Goal: Find specific page/section: Find specific page/section

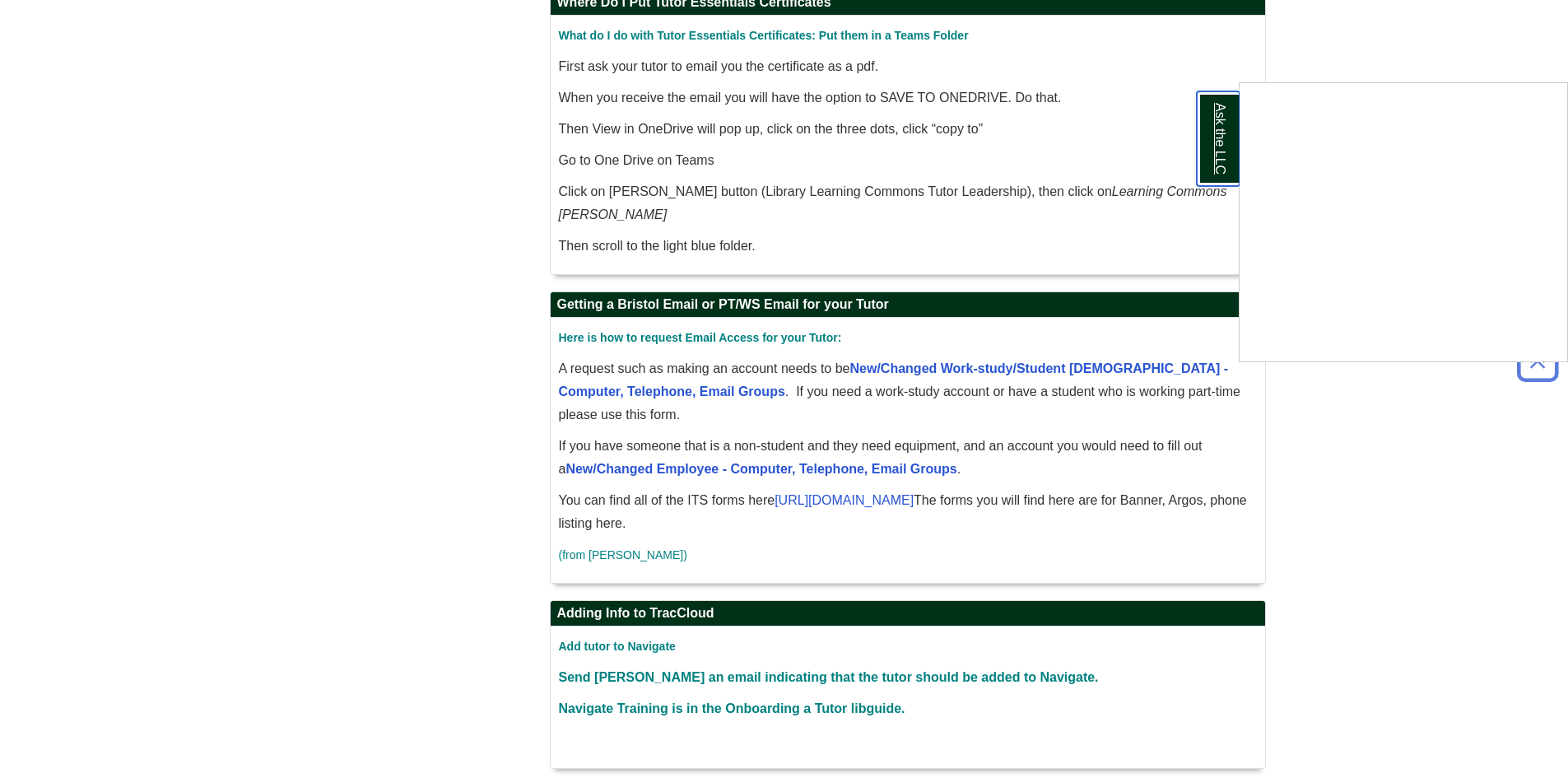
scroll to position [1086, 0]
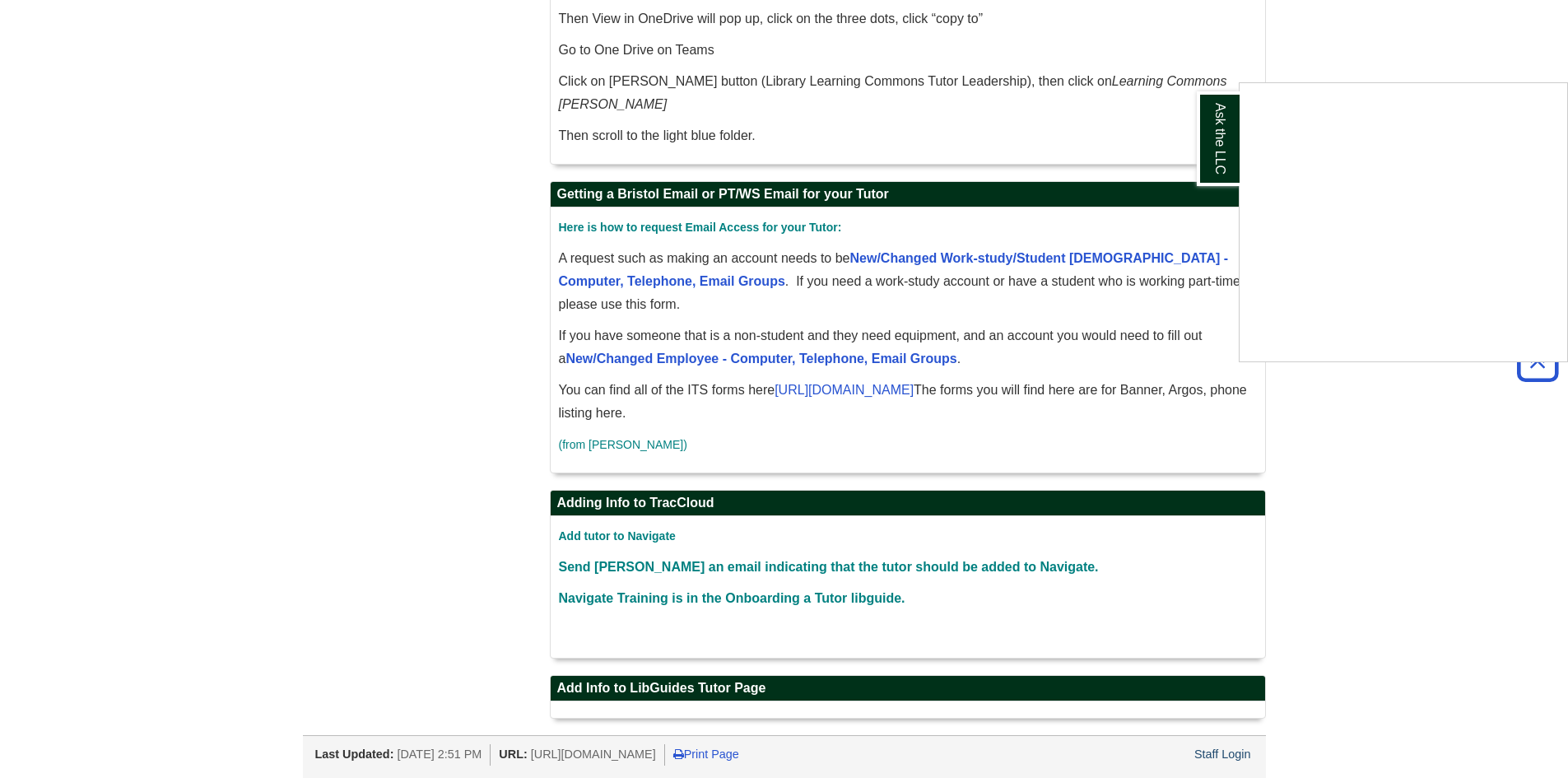
click at [1231, 756] on div "Ask the LLC" at bounding box center [784, 389] width 1568 height 778
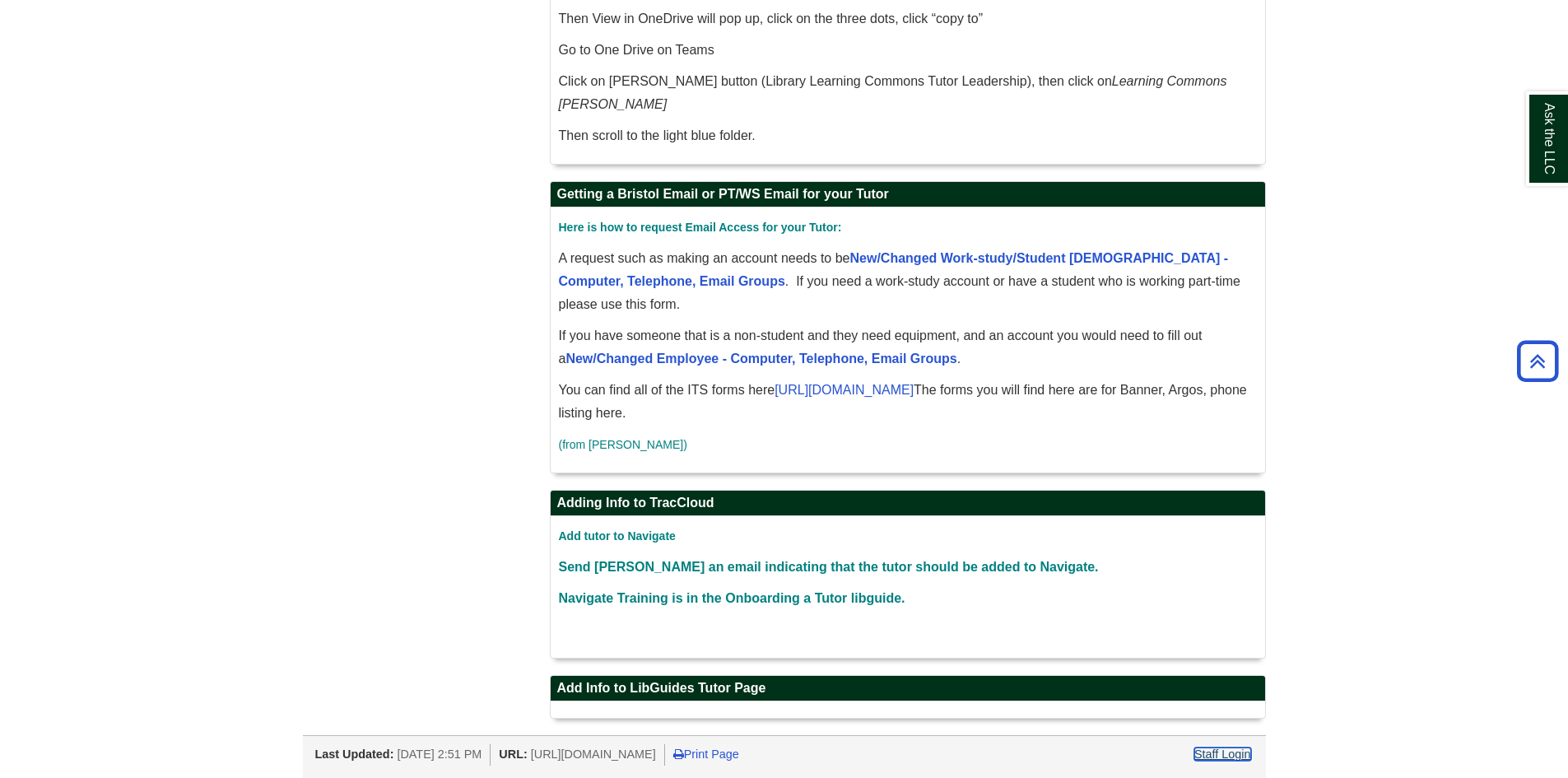
click at [1221, 757] on link "Staff Login" at bounding box center [1222, 754] width 57 height 14
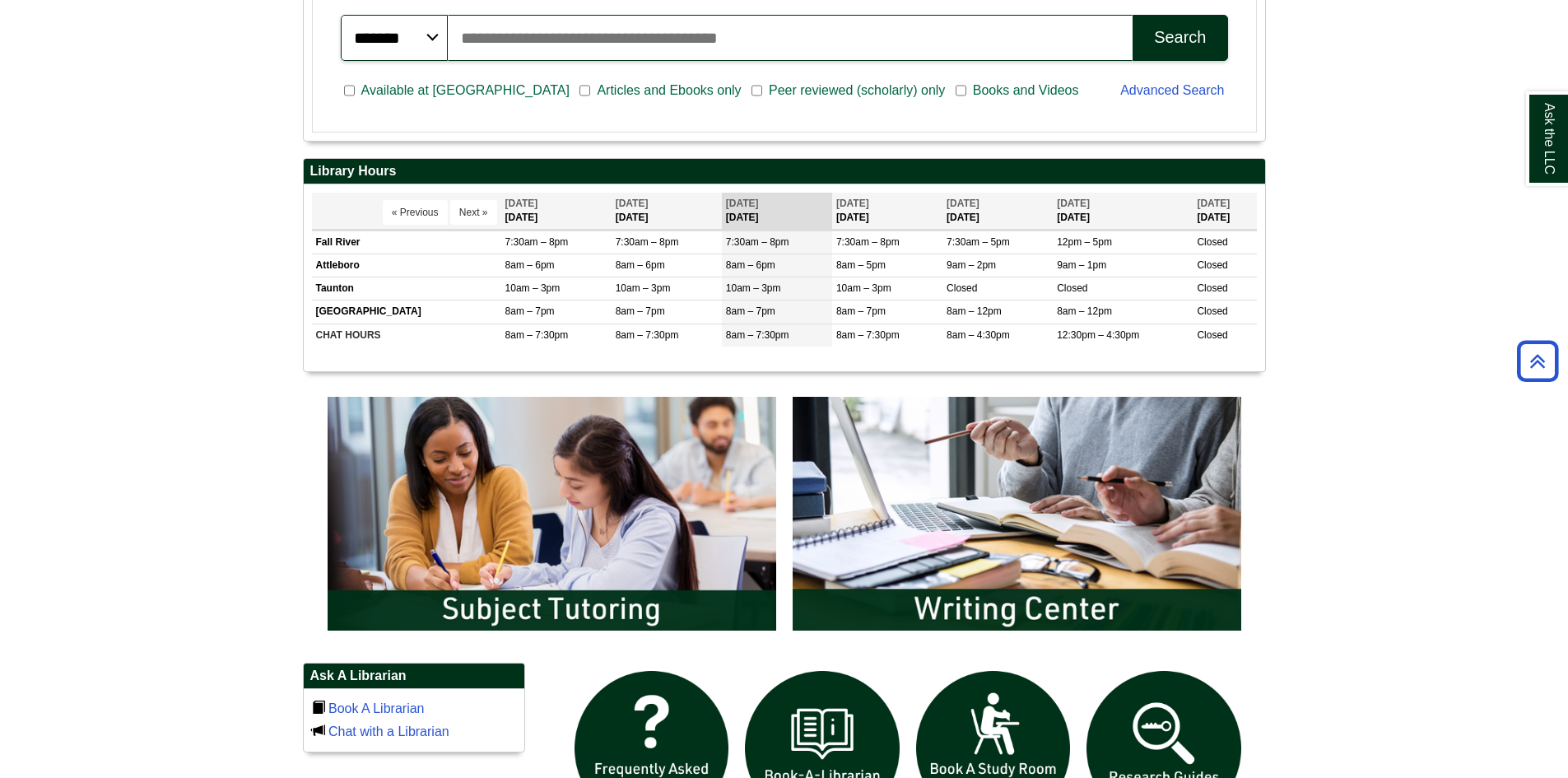
scroll to position [576, 0]
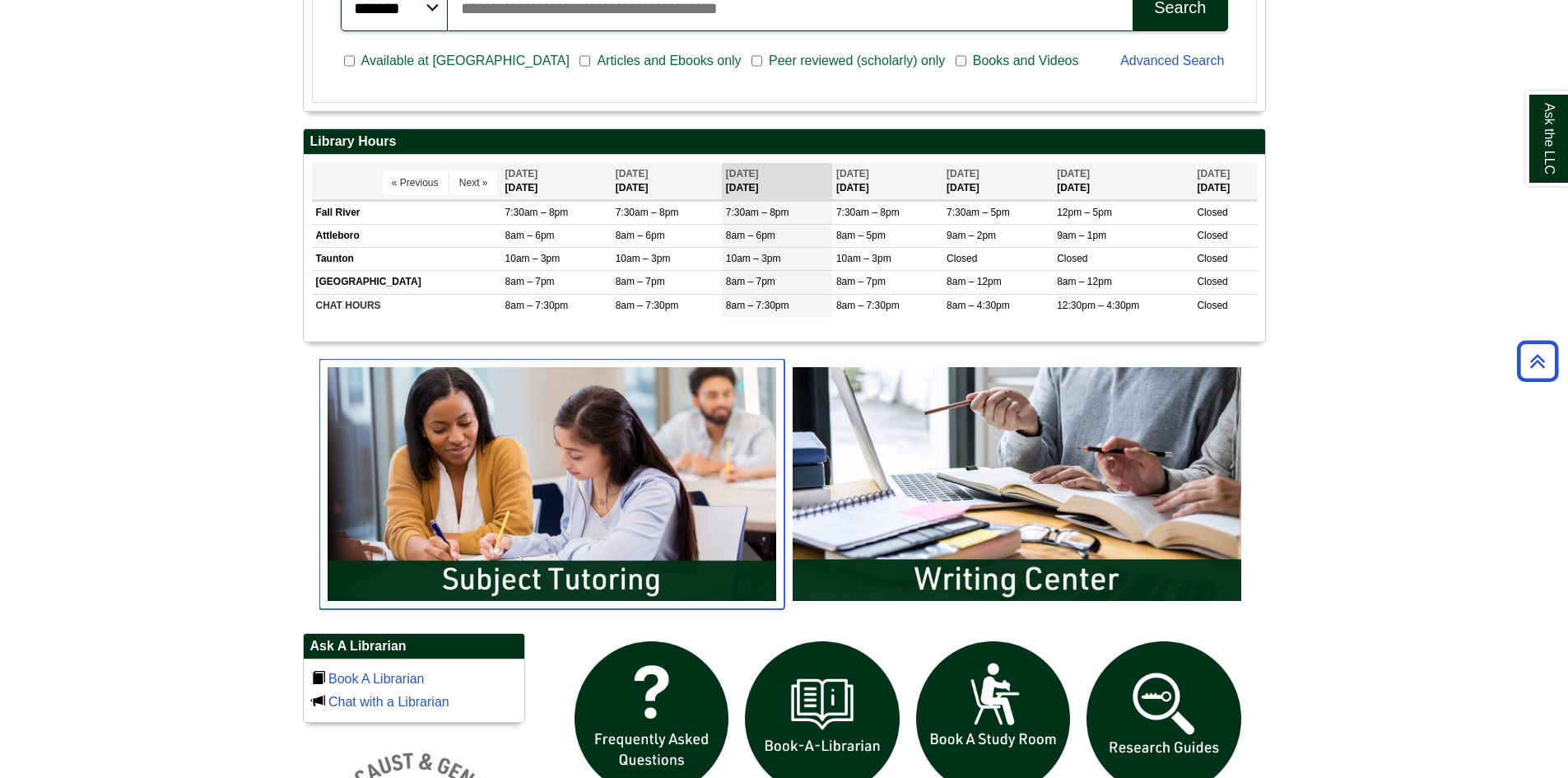
click at [561, 460] on img "slideshow" at bounding box center [552, 484] width 465 height 250
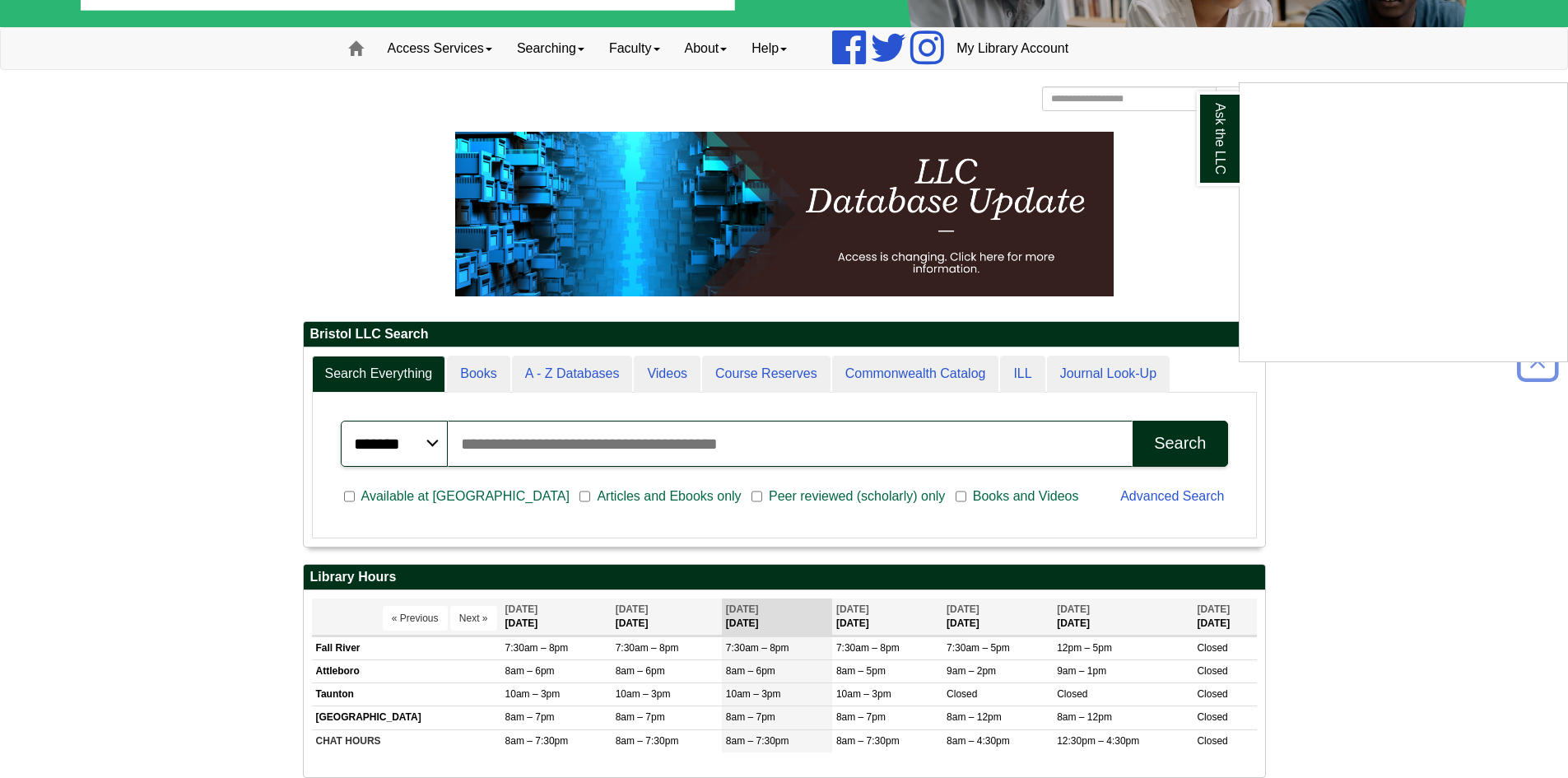
scroll to position [139, 0]
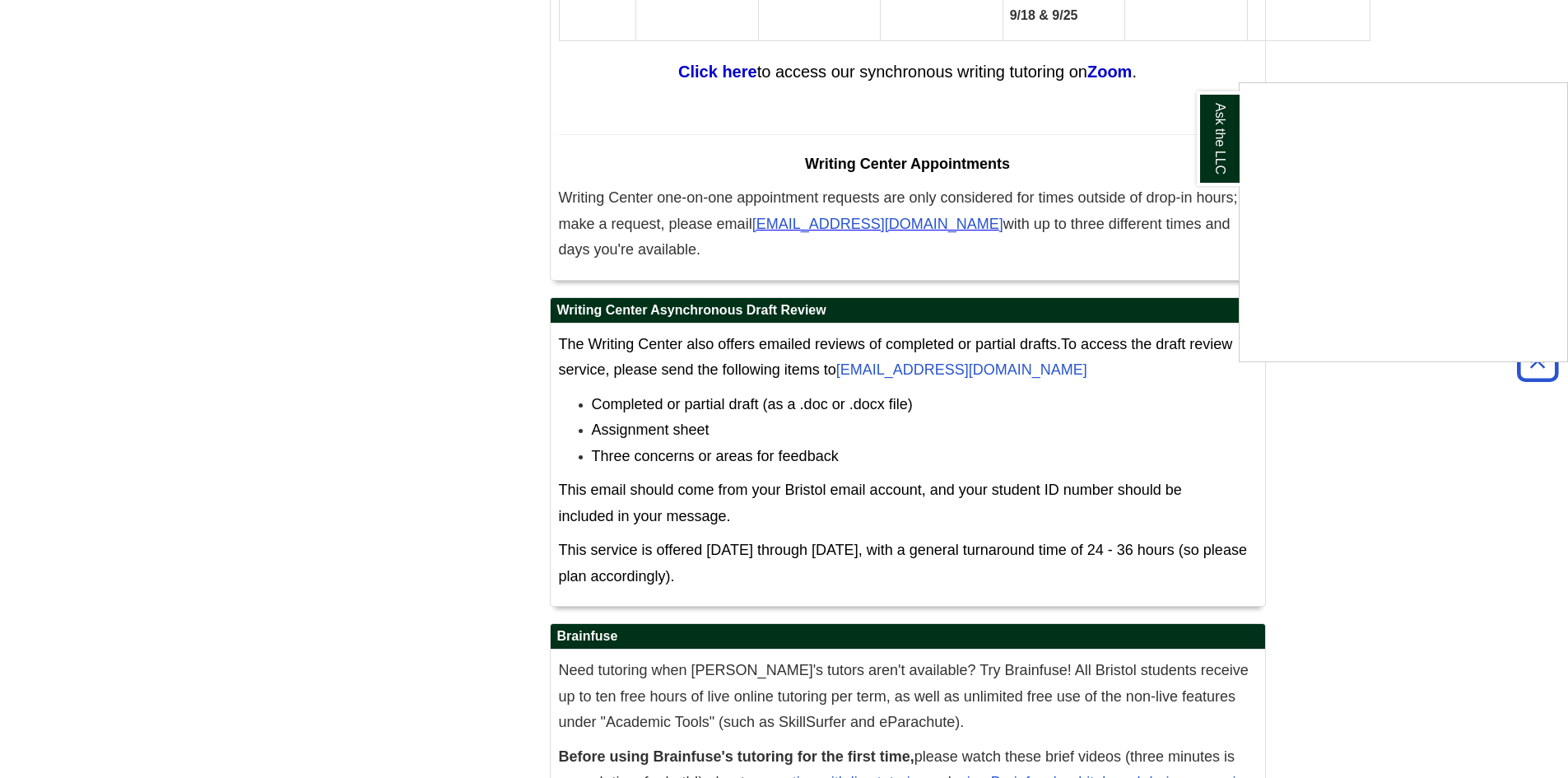
scroll to position [9461, 0]
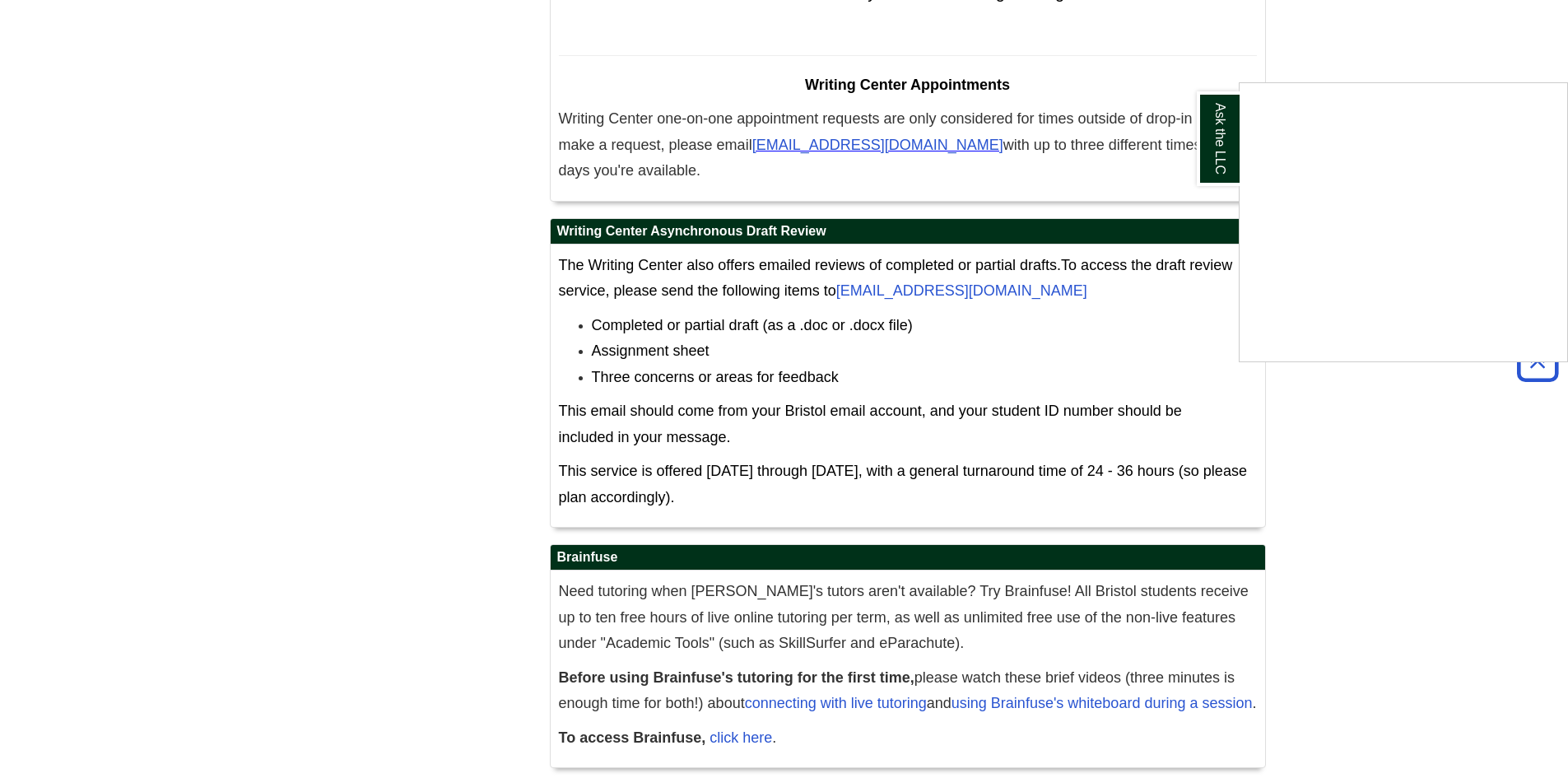
click at [1210, 752] on div "Ask the LLC" at bounding box center [784, 389] width 1568 height 778
